Goal: Information Seeking & Learning: Learn about a topic

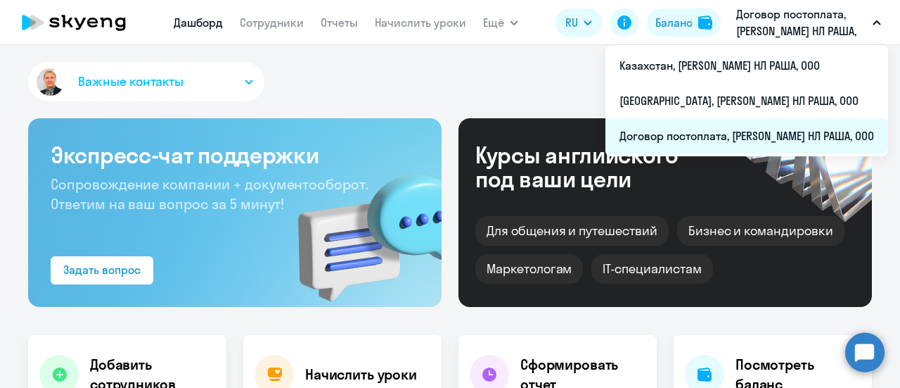
click at [648, 137] on li "Договор постоплата, [PERSON_NAME] НЛ РАША, ООО" at bounding box center [747, 135] width 283 height 35
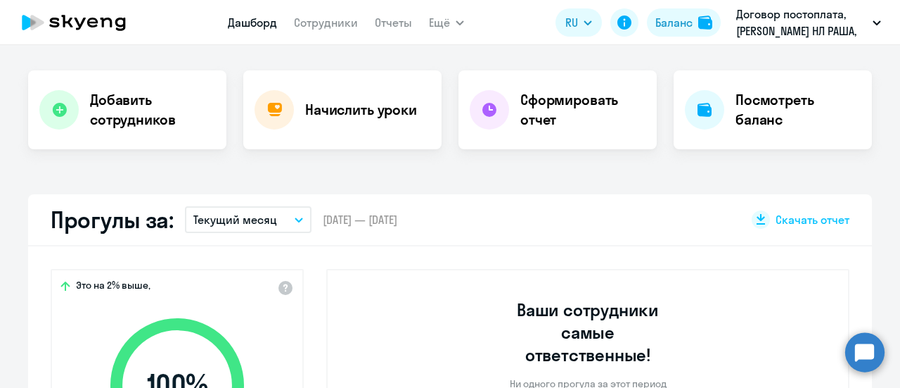
scroll to position [352, 0]
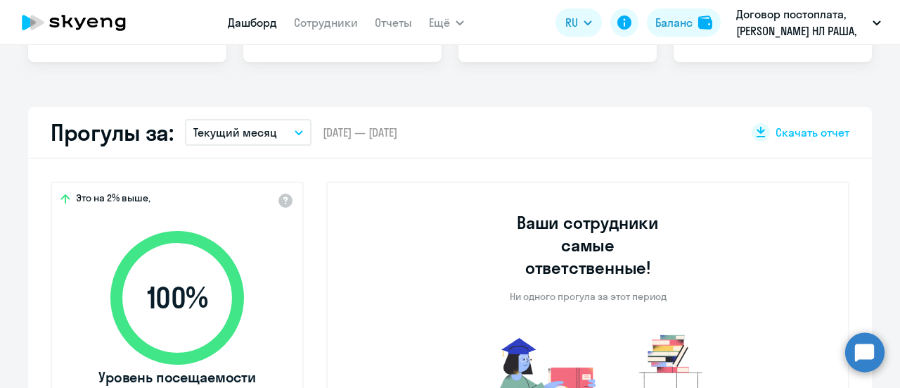
select select "30"
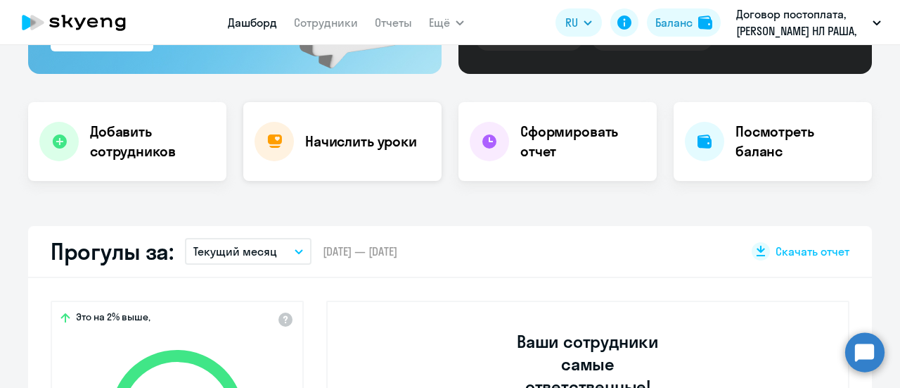
scroll to position [211, 0]
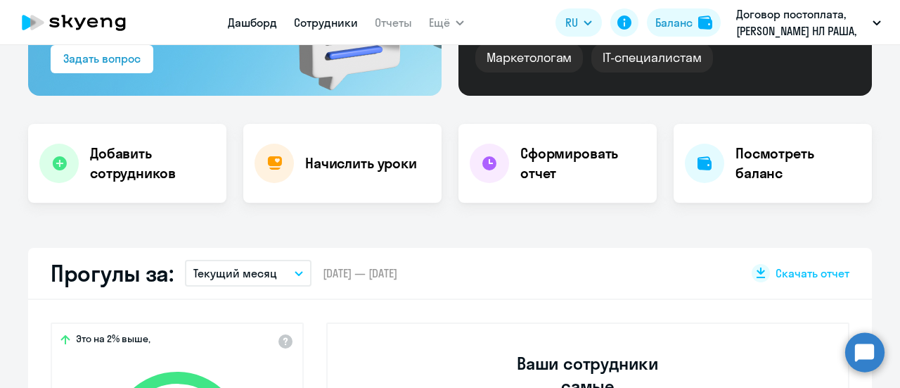
click at [312, 22] on link "Сотрудники" at bounding box center [326, 22] width 64 height 14
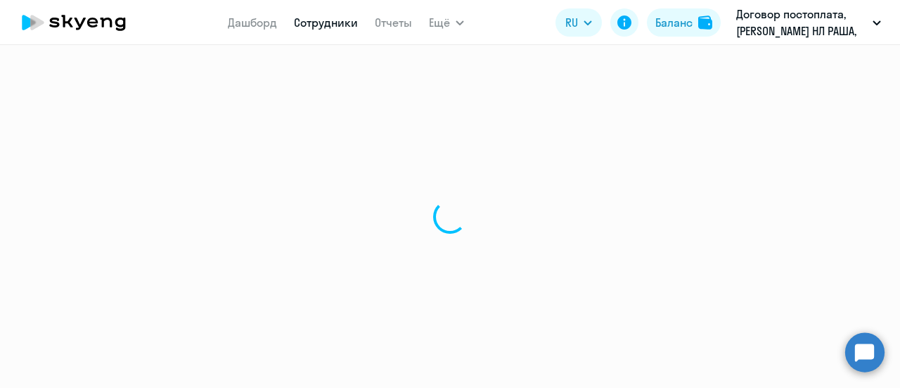
select select "30"
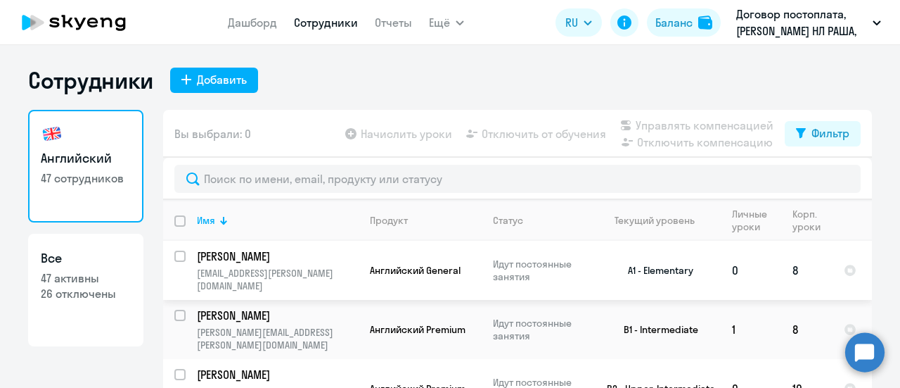
click at [262, 271] on p "[EMAIL_ADDRESS][PERSON_NAME][DOMAIN_NAME]" at bounding box center [277, 279] width 161 height 25
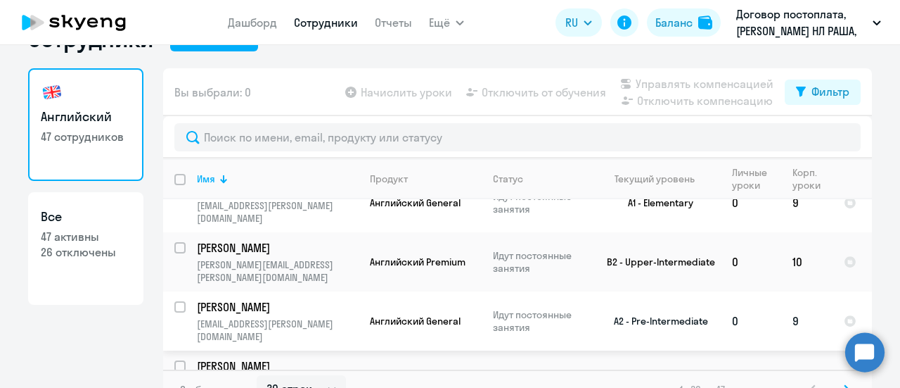
scroll to position [62, 0]
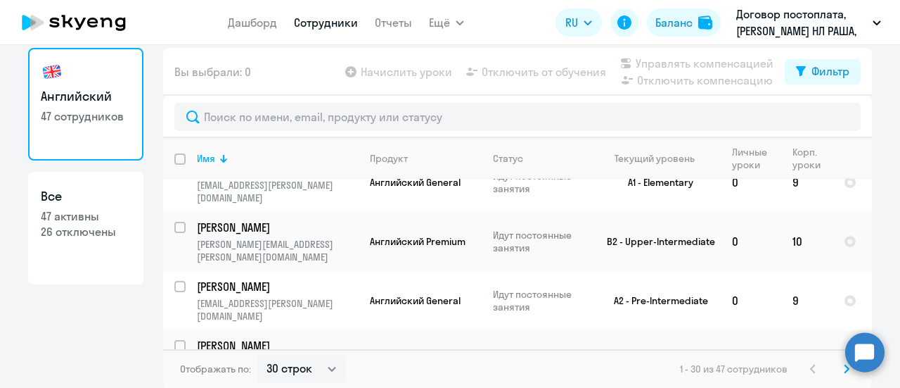
click at [844, 368] on icon at bounding box center [847, 369] width 6 height 10
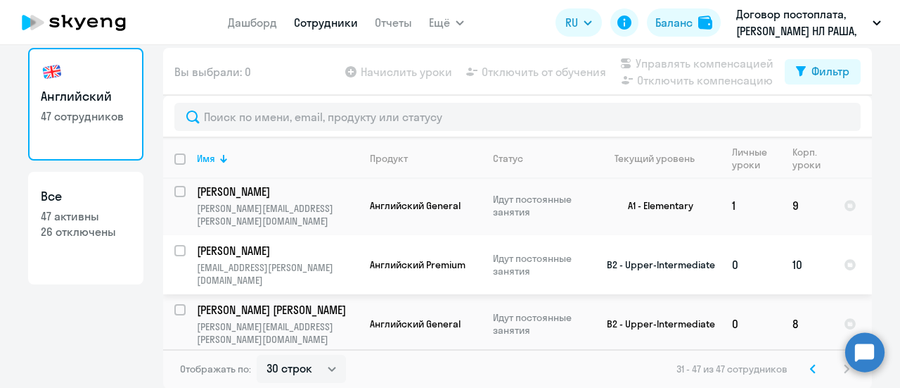
scroll to position [711, 0]
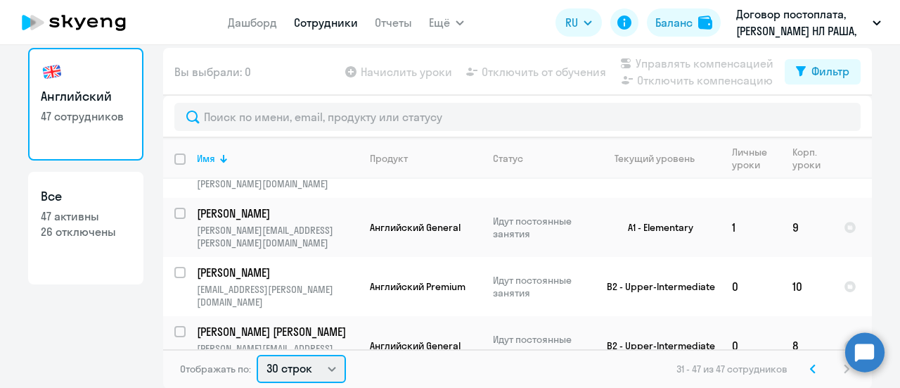
click at [326, 368] on select "30 строк 50 строк 100 строк" at bounding box center [301, 368] width 89 height 28
click at [257, 354] on select "30 строк 50 строк 100 строк" at bounding box center [301, 368] width 89 height 28
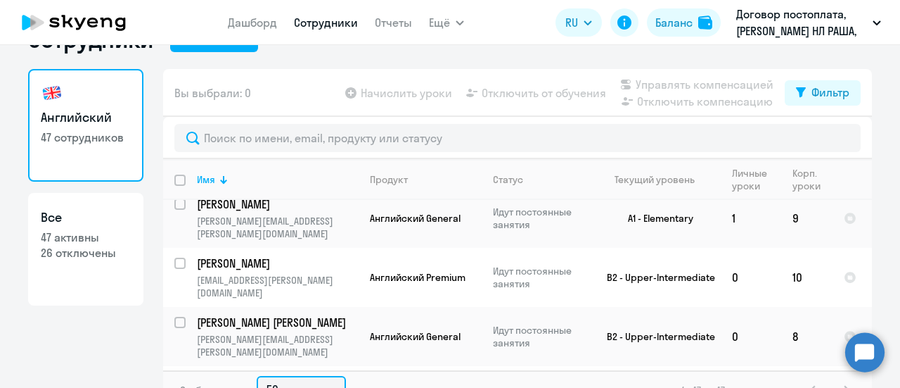
scroll to position [62, 0]
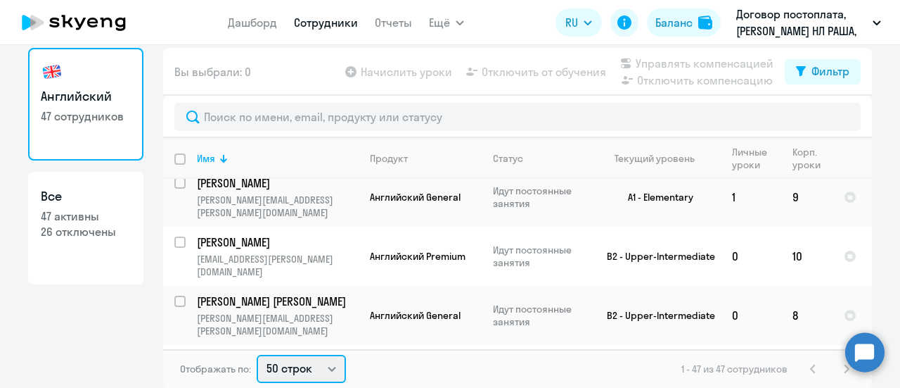
click at [326, 366] on select "30 строк 50 строк 100 строк" at bounding box center [301, 368] width 89 height 28
select select "100"
click at [257, 354] on select "30 строк 50 строк 100 строк" at bounding box center [301, 368] width 89 height 28
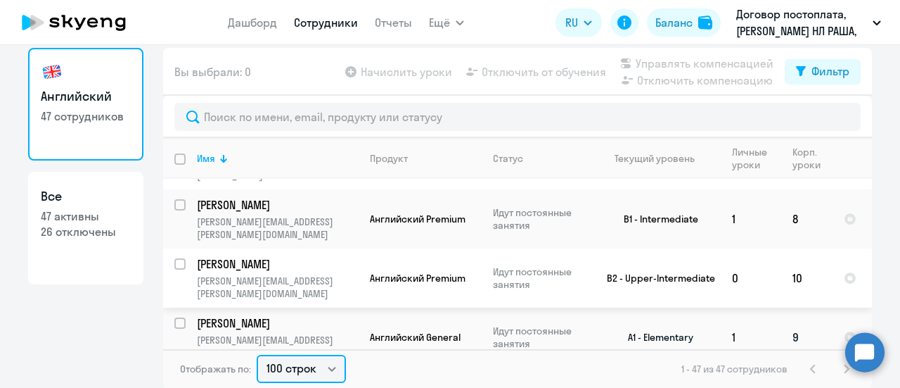
scroll to position [70, 0]
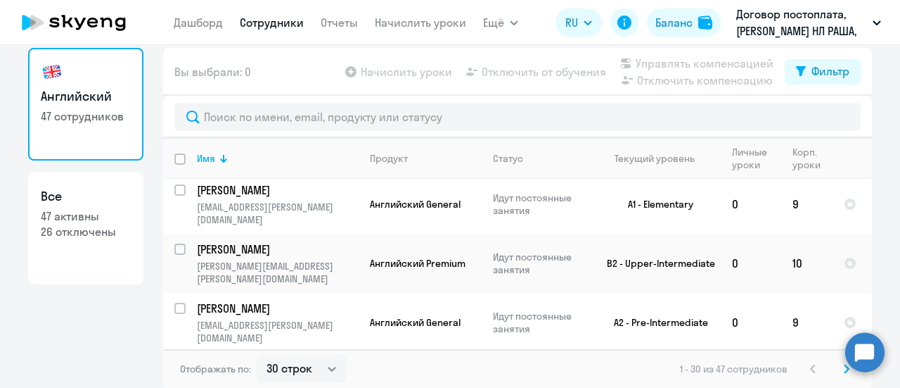
scroll to position [1549, 0]
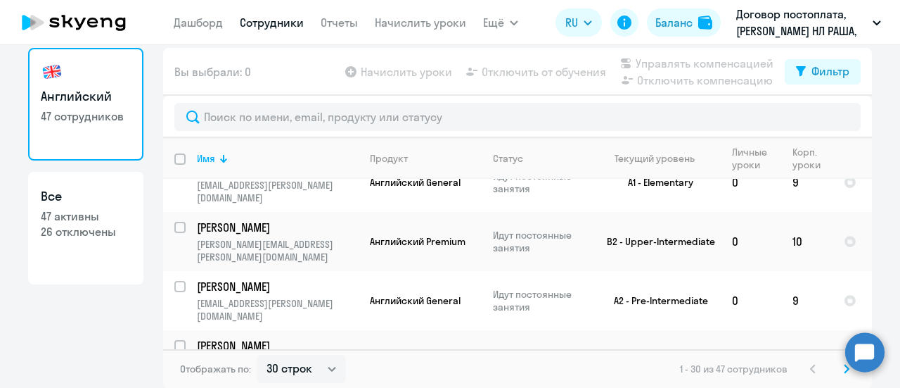
click at [845, 368] on icon at bounding box center [847, 368] width 4 height 8
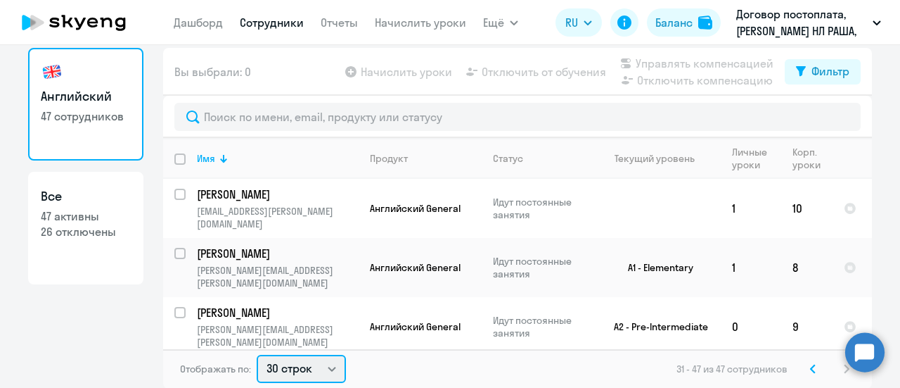
click at [324, 371] on select "30 строк 50 строк 100 строк" at bounding box center [301, 368] width 89 height 28
select select "100"
click at [257, 354] on select "30 строк 50 строк 100 строк" at bounding box center [301, 368] width 89 height 28
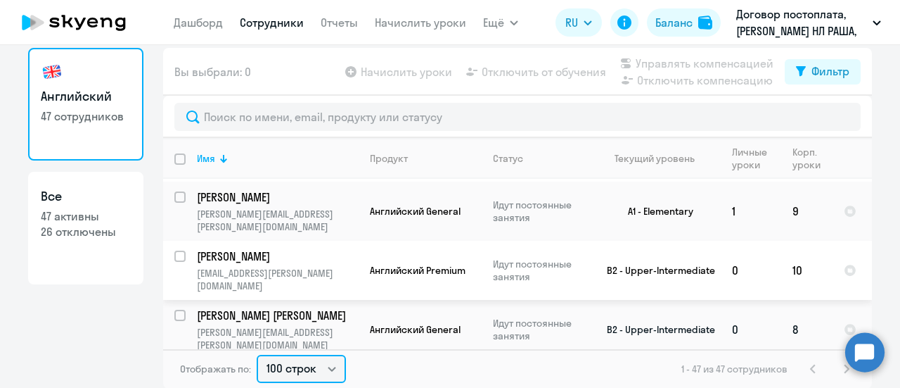
scroll to position [2501, 0]
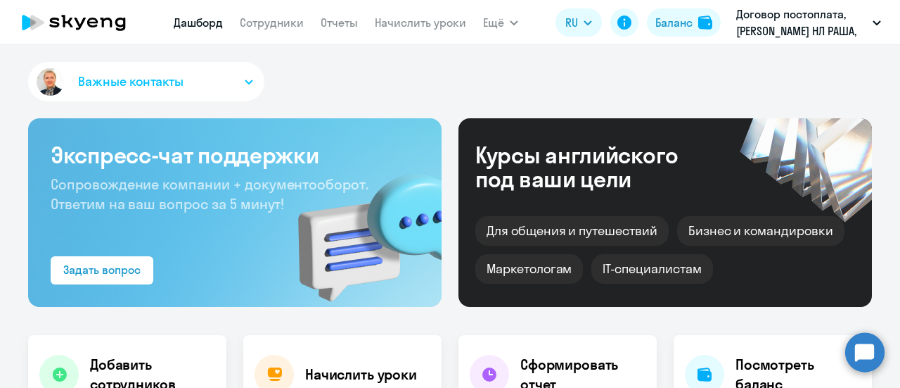
select select "30"
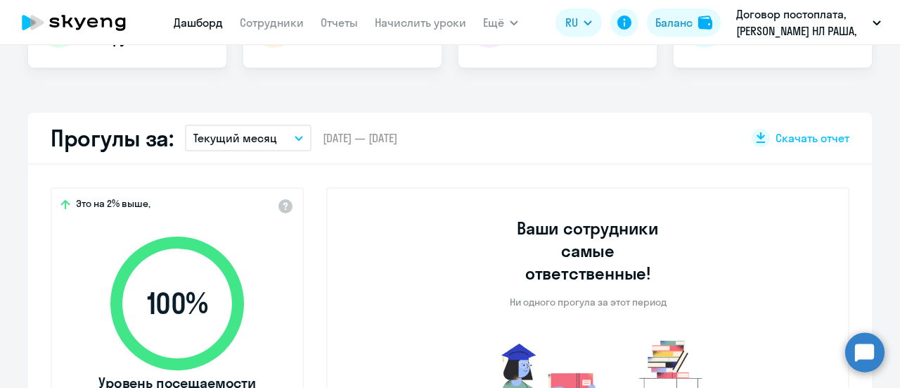
scroll to position [352, 0]
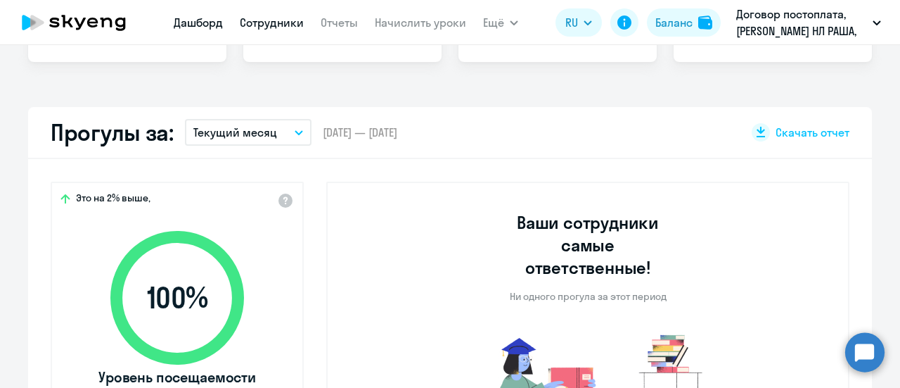
click at [286, 23] on link "Сотрудники" at bounding box center [272, 22] width 64 height 14
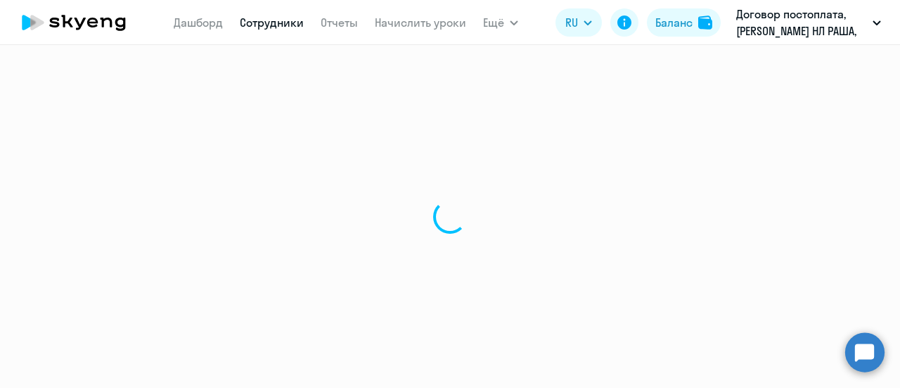
select select "30"
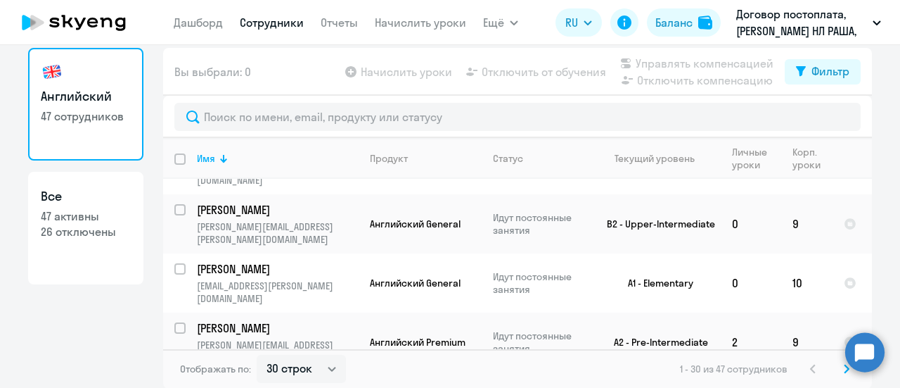
scroll to position [705, 0]
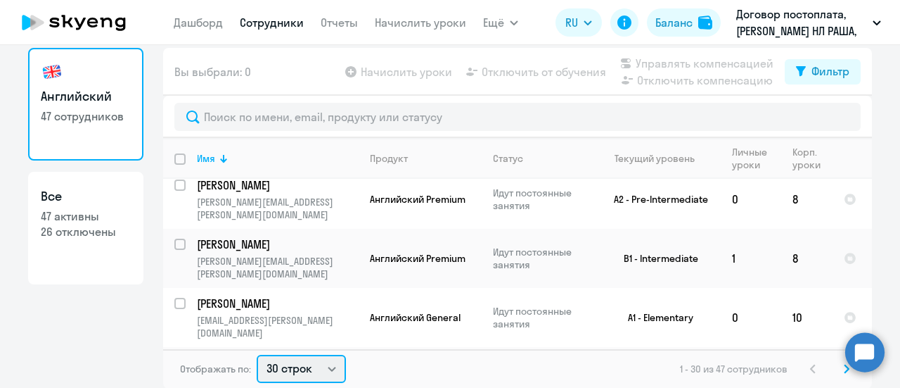
click at [328, 364] on select "30 строк 50 строк 100 строк" at bounding box center [301, 368] width 89 height 28
select select "100"
click at [257, 354] on select "30 строк 50 строк 100 строк" at bounding box center [301, 368] width 89 height 28
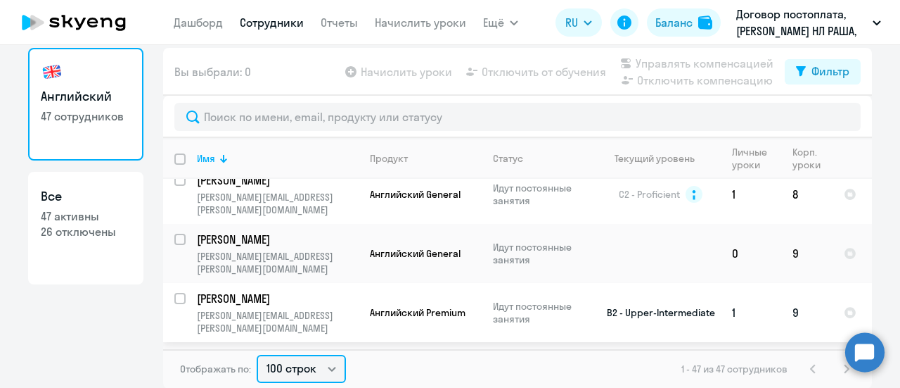
scroll to position [39, 0]
